Goal: Transaction & Acquisition: Download file/media

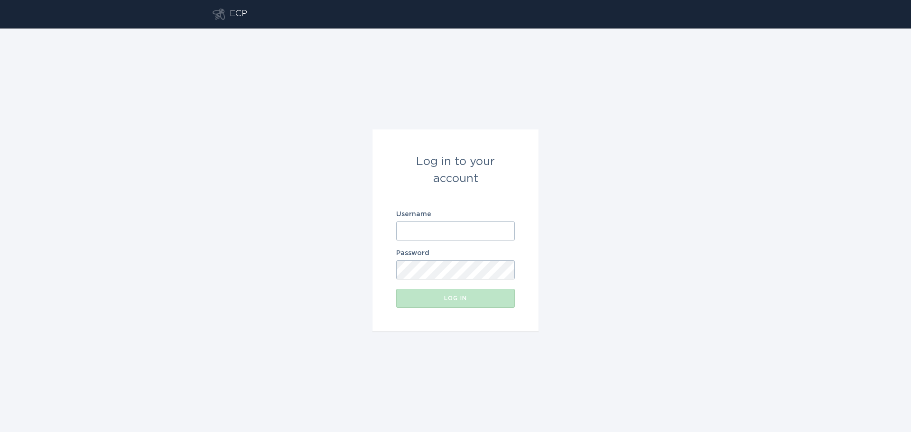
type input "[EMAIL_ADDRESS][DOMAIN_NAME]"
click at [423, 305] on button "Log in" at bounding box center [455, 298] width 119 height 19
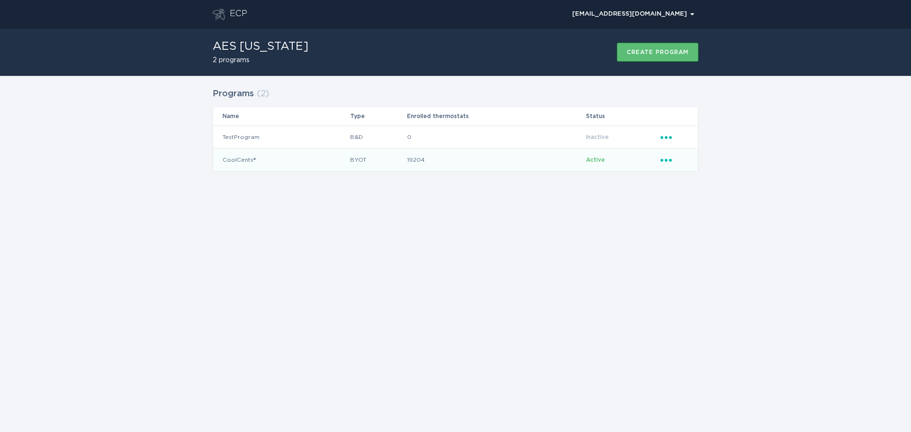
click at [595, 162] on span "Active" at bounding box center [595, 160] width 19 height 6
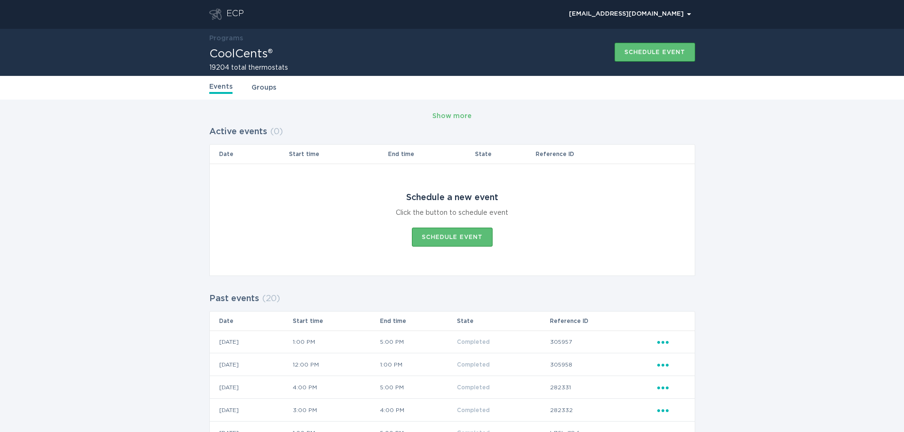
click at [259, 86] on link "Groups" at bounding box center [264, 88] width 25 height 10
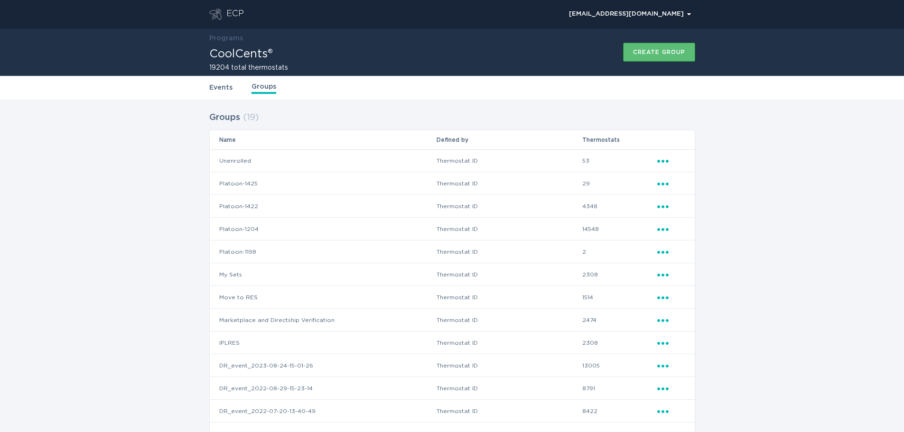
click at [220, 84] on link "Events" at bounding box center [220, 88] width 23 height 10
click at [687, 16] on div "[EMAIL_ADDRESS][DOMAIN_NAME] Chevron" at bounding box center [630, 14] width 122 height 6
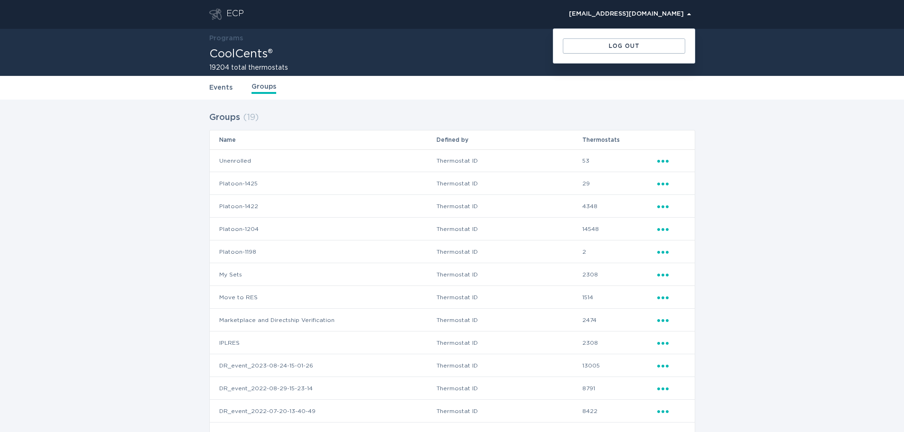
click at [687, 16] on div "[EMAIL_ADDRESS][DOMAIN_NAME] Chevron" at bounding box center [630, 14] width 122 height 6
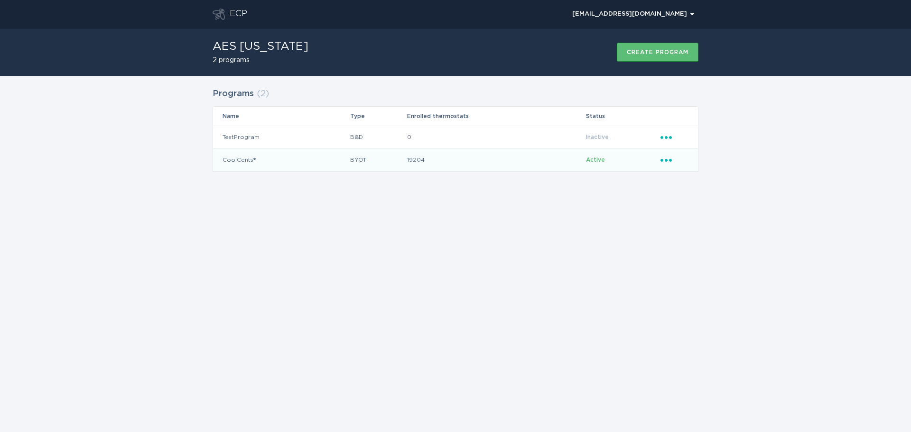
click at [250, 161] on td "CoolCents®" at bounding box center [281, 160] width 137 height 23
click at [599, 162] on span "Active" at bounding box center [595, 160] width 19 height 6
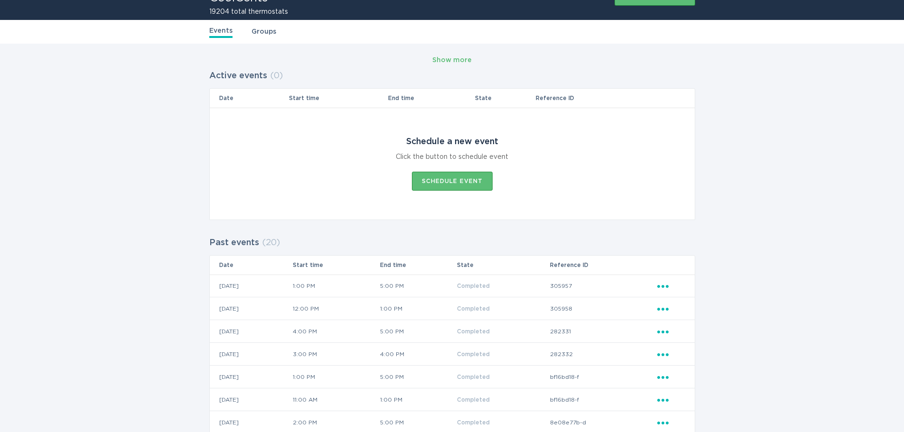
scroll to position [46, 0]
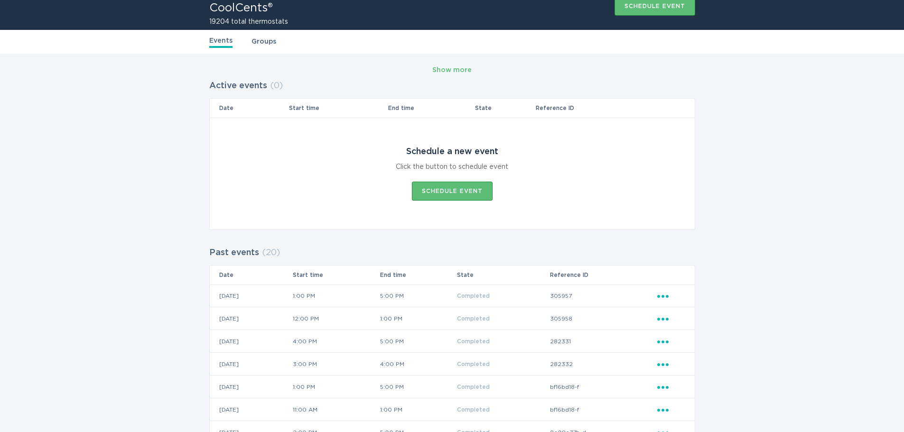
click at [265, 41] on link "Groups" at bounding box center [264, 42] width 25 height 10
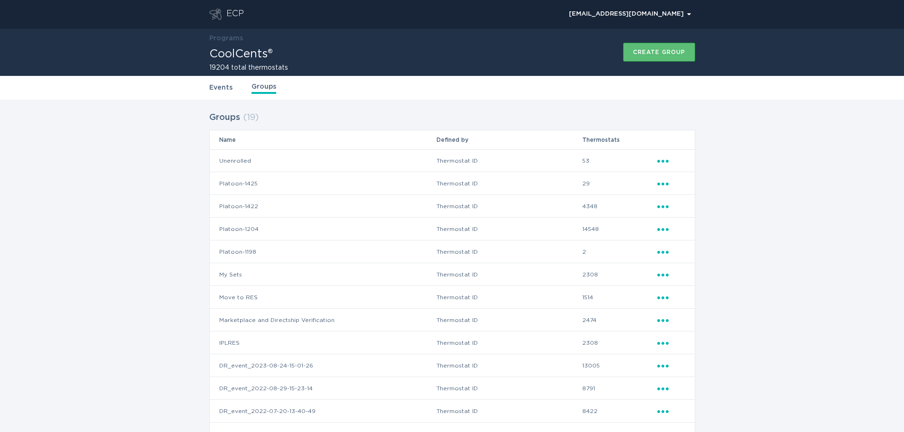
click at [659, 184] on icon "Popover menu" at bounding box center [662, 184] width 11 height 3
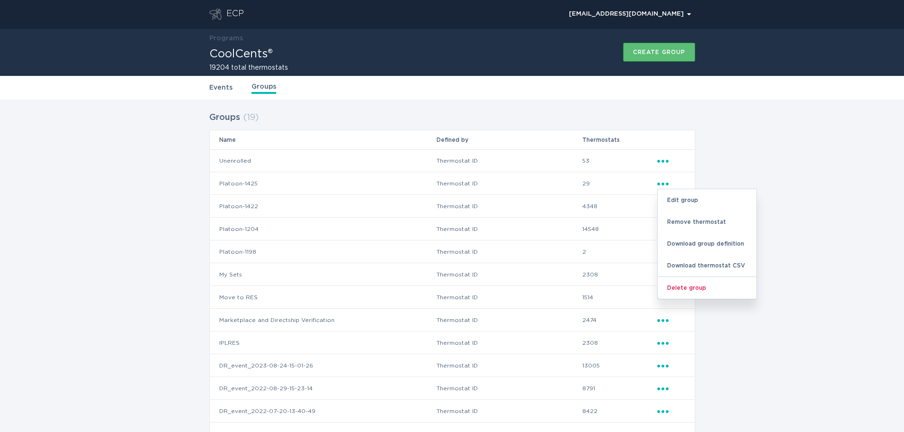
click at [722, 169] on div "Groups ( 19 ) Name Defined by Thermostats Unenrolled Thermostat ID 53 Ellipsis …" at bounding box center [452, 358] width 904 height 516
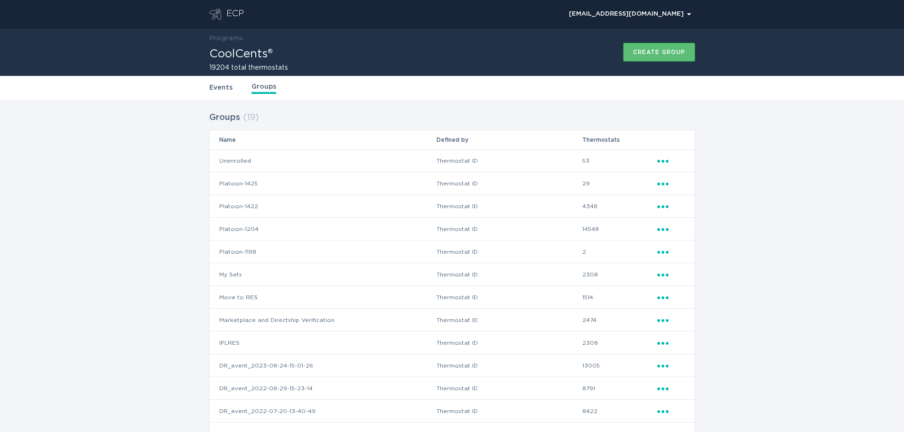
click at [663, 227] on icon "Ellipsis" at bounding box center [663, 228] width 13 height 8
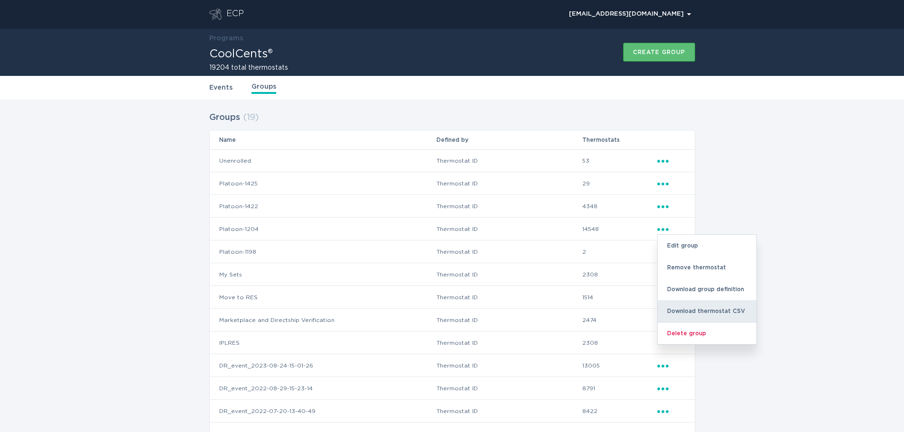
click at [699, 310] on div "Download thermostat CSV" at bounding box center [707, 311] width 99 height 22
click at [720, 311] on div "Download thermostat CSV" at bounding box center [707, 311] width 99 height 22
click at [703, 311] on div "Download thermostat CSV" at bounding box center [707, 311] width 99 height 22
click at [741, 309] on div "Download thermostat CSV" at bounding box center [707, 311] width 99 height 22
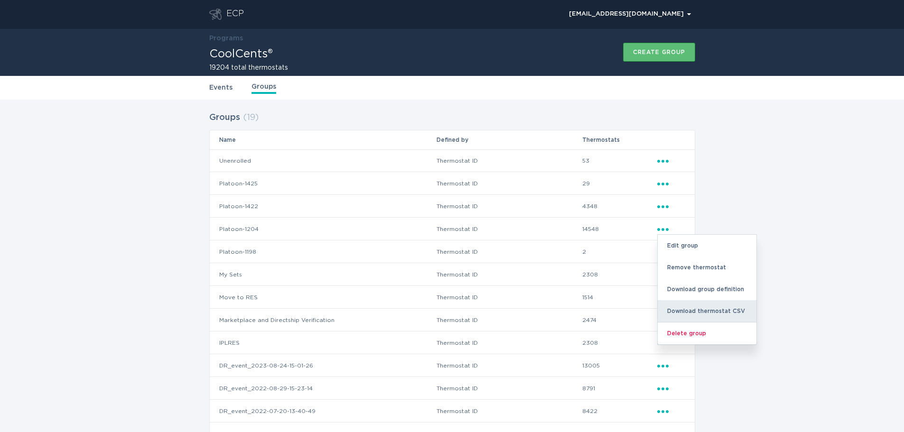
click at [700, 312] on div "Download thermostat CSV" at bounding box center [707, 311] width 99 height 22
click at [839, 259] on div "Groups ( 19 ) Name Defined by Thermostats Unenrolled Thermostat ID 53 Ellipsis …" at bounding box center [452, 358] width 904 height 516
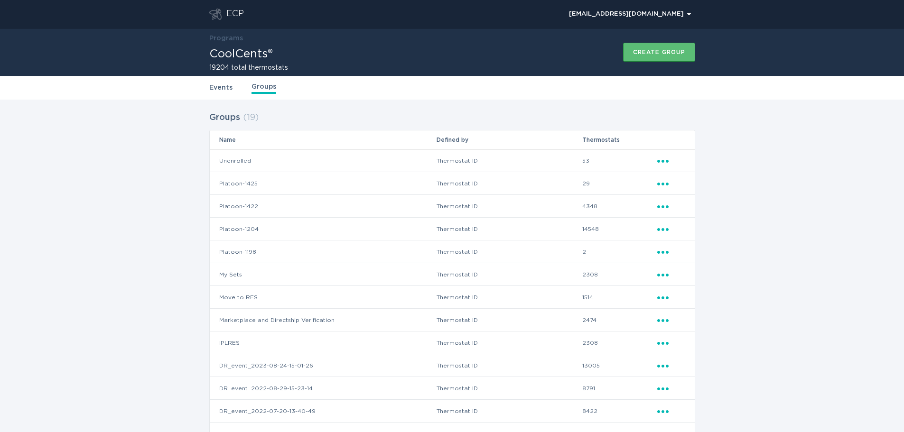
click at [664, 228] on icon "Ellipsis" at bounding box center [663, 228] width 13 height 8
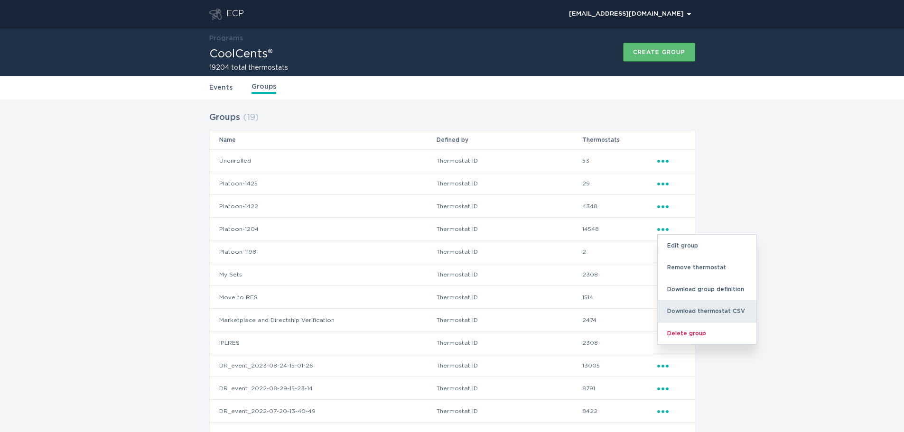
click at [691, 312] on div "Download thermostat CSV" at bounding box center [707, 311] width 99 height 22
click at [699, 312] on div "Download thermostat CSV" at bounding box center [707, 311] width 99 height 22
click at [703, 312] on div "Download thermostat CSV" at bounding box center [707, 311] width 99 height 22
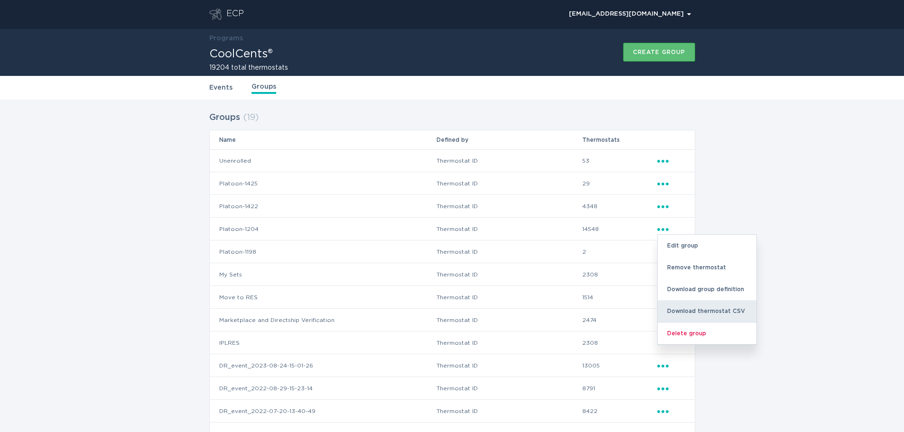
click at [703, 312] on div "Download thermostat CSV" at bounding box center [707, 311] width 99 height 22
click at [782, 216] on div "Groups ( 19 ) Name Defined by Thermostats Unenrolled Thermostat ID 53 Ellipsis …" at bounding box center [452, 358] width 904 height 516
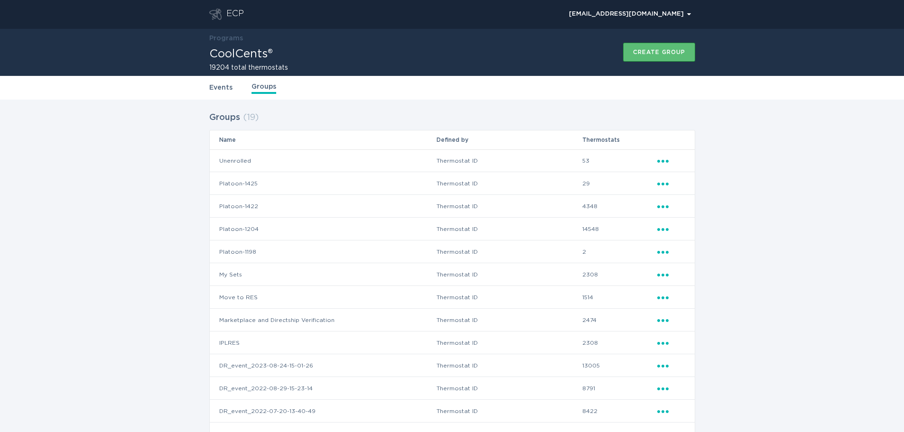
click at [668, 231] on icon "Popover menu" at bounding box center [662, 229] width 11 height 3
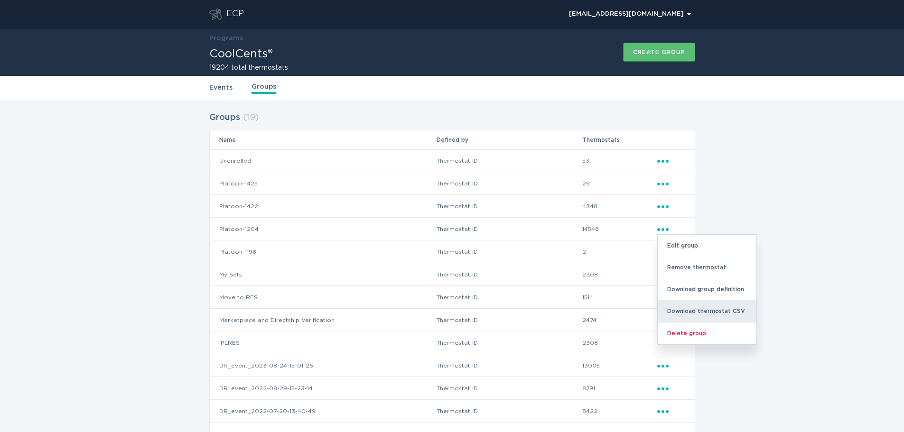
click at [695, 307] on div "Download thermostat CSV" at bounding box center [707, 311] width 99 height 22
drag, startPoint x: 695, startPoint y: 307, endPoint x: 686, endPoint y: 314, distance: 11.6
click at [686, 314] on div "Download thermostat CSV" at bounding box center [707, 311] width 99 height 22
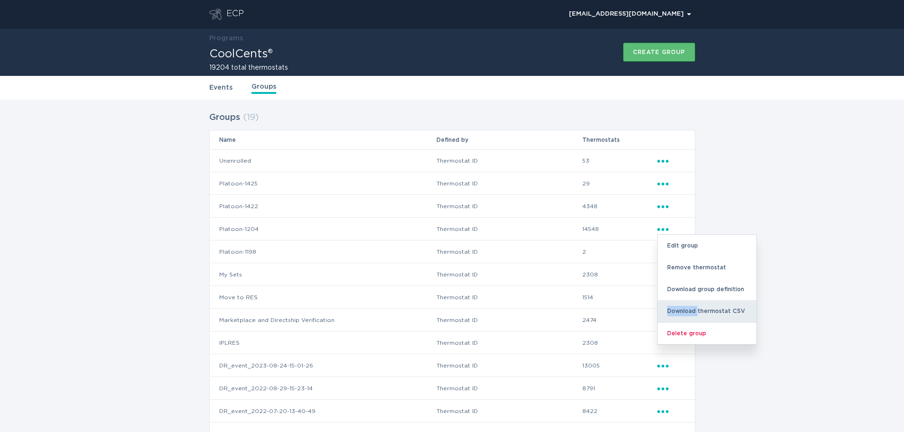
click at [692, 314] on div "Download thermostat CSV" at bounding box center [707, 311] width 99 height 22
click at [811, 287] on div "Groups ( 19 ) Name Defined by Thermostats Unenrolled Thermostat ID 53 Ellipsis …" at bounding box center [452, 358] width 904 height 516
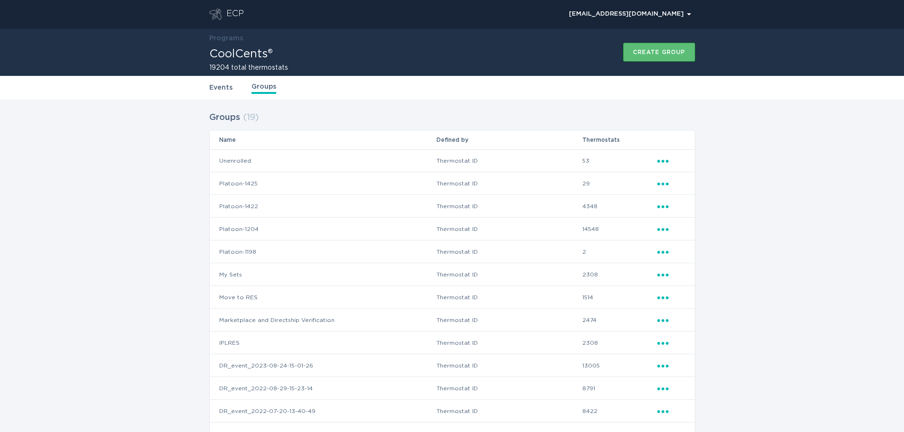
click at [661, 233] on div "Ellipsis" at bounding box center [671, 229] width 28 height 10
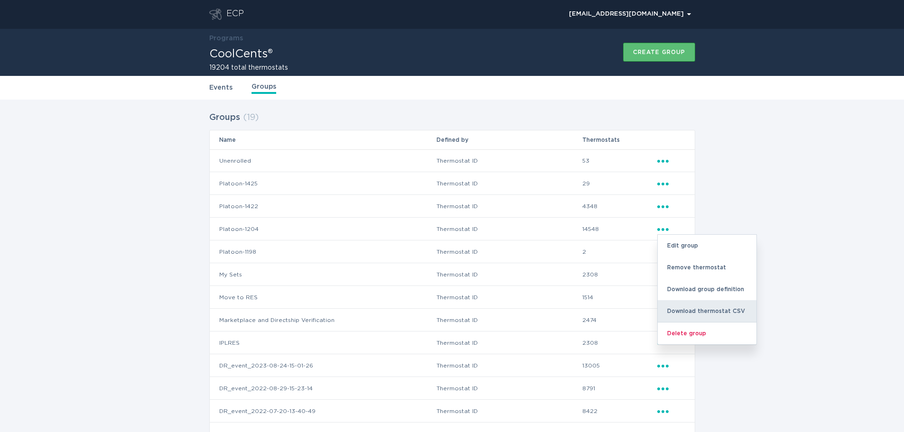
click at [729, 313] on div "Download thermostat CSV" at bounding box center [707, 311] width 99 height 22
click at [727, 310] on div "Download thermostat CSV" at bounding box center [707, 311] width 99 height 22
click at [767, 312] on div "Groups ( 19 ) Name Defined by Thermostats Unenrolled Thermostat ID 53 Ellipsis …" at bounding box center [452, 358] width 904 height 516
